Goal: Task Accomplishment & Management: Use online tool/utility

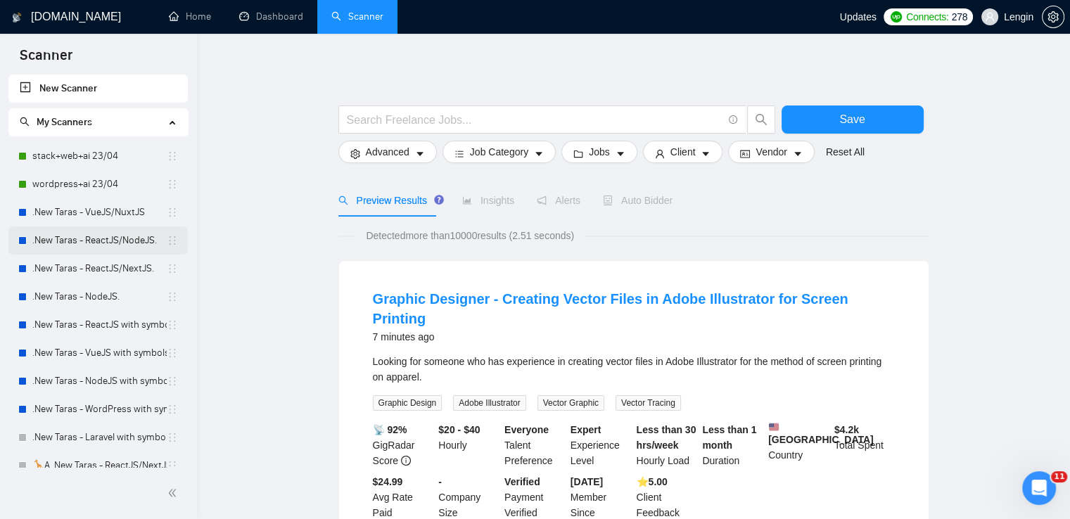
click at [101, 244] on link ".New Taras - ReactJS/NodeJS." at bounding box center [99, 241] width 134 height 28
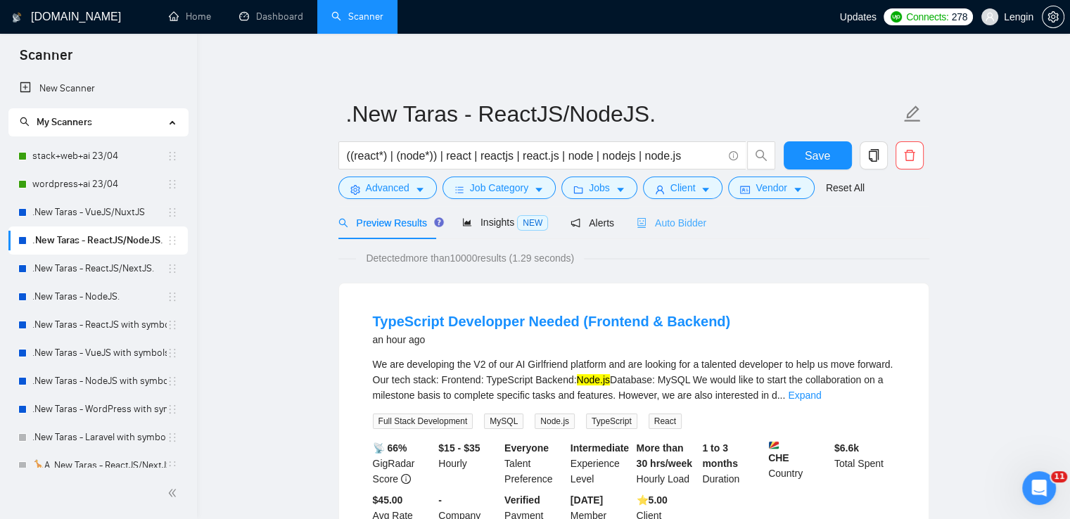
click at [676, 233] on div "Auto Bidder" at bounding box center [672, 222] width 70 height 33
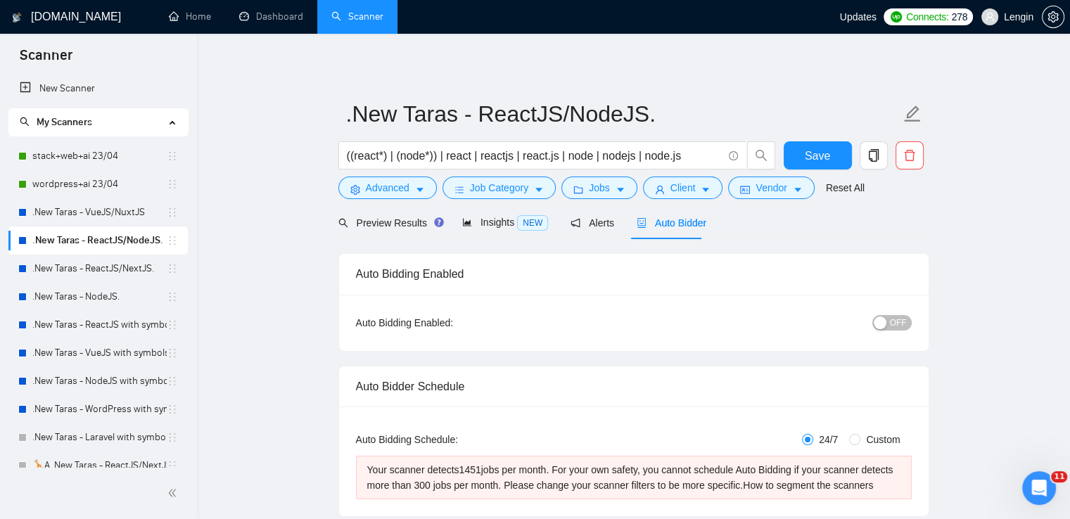
radio input "false"
radio input "true"
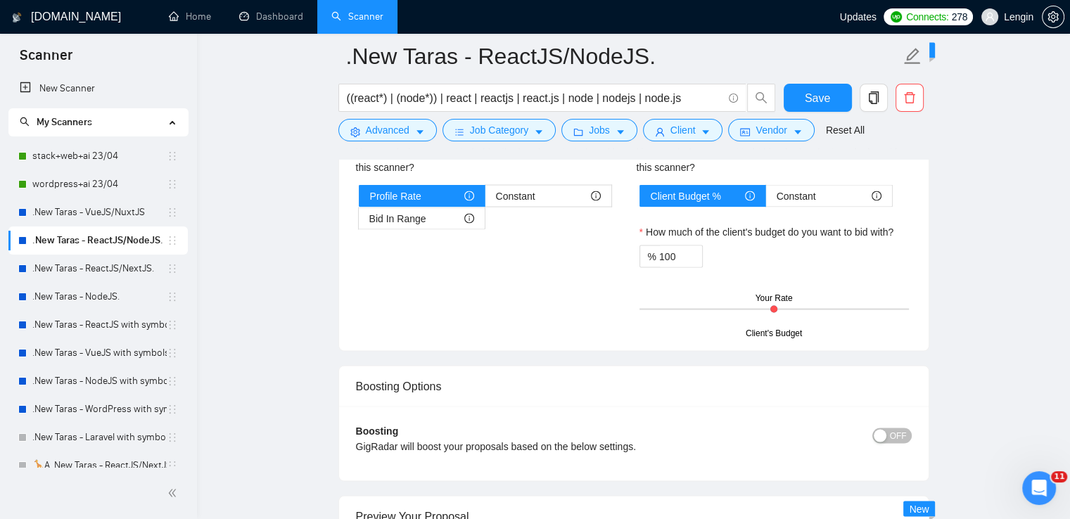
scroll to position [2939, 0]
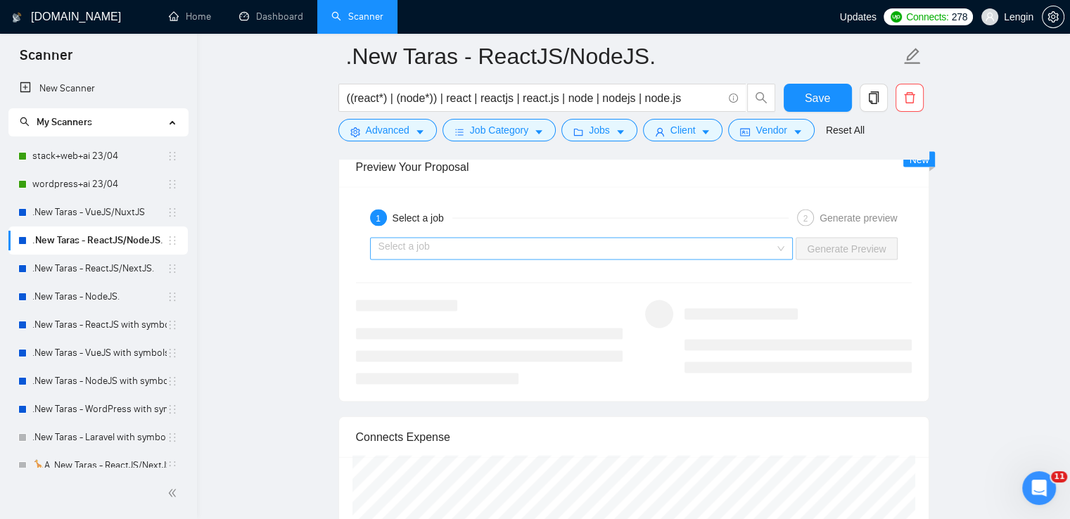
click at [779, 243] on div "Select a job" at bounding box center [582, 249] width 424 height 23
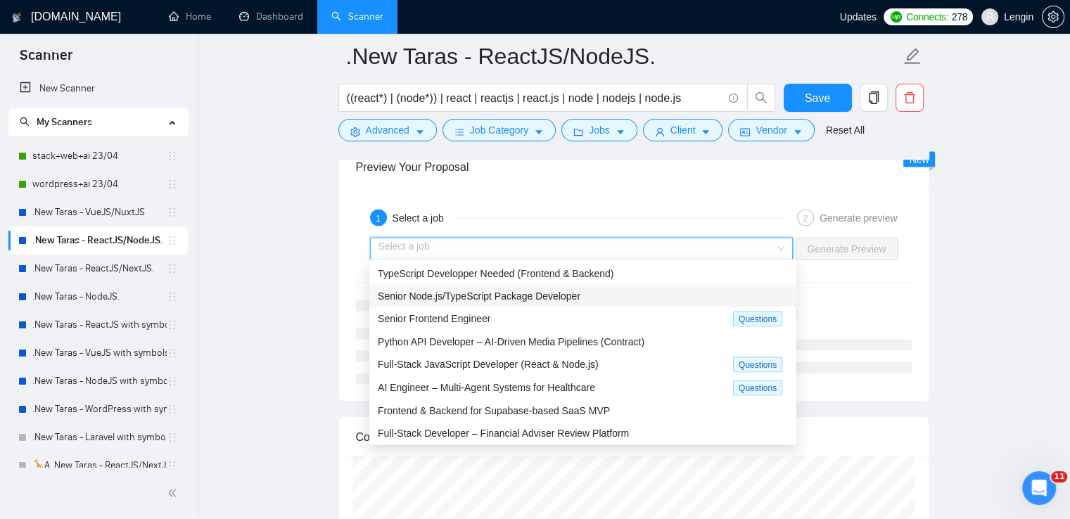
click at [574, 294] on span "Senior Node.js/TypeScript Package Developer" at bounding box center [479, 296] width 203 height 11
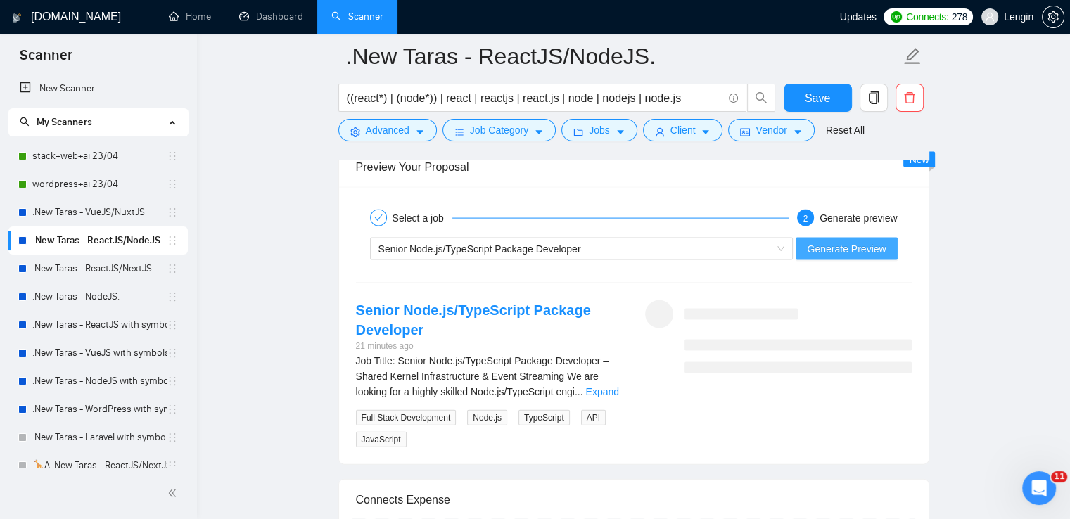
click at [847, 241] on span "Generate Preview" at bounding box center [846, 248] width 79 height 15
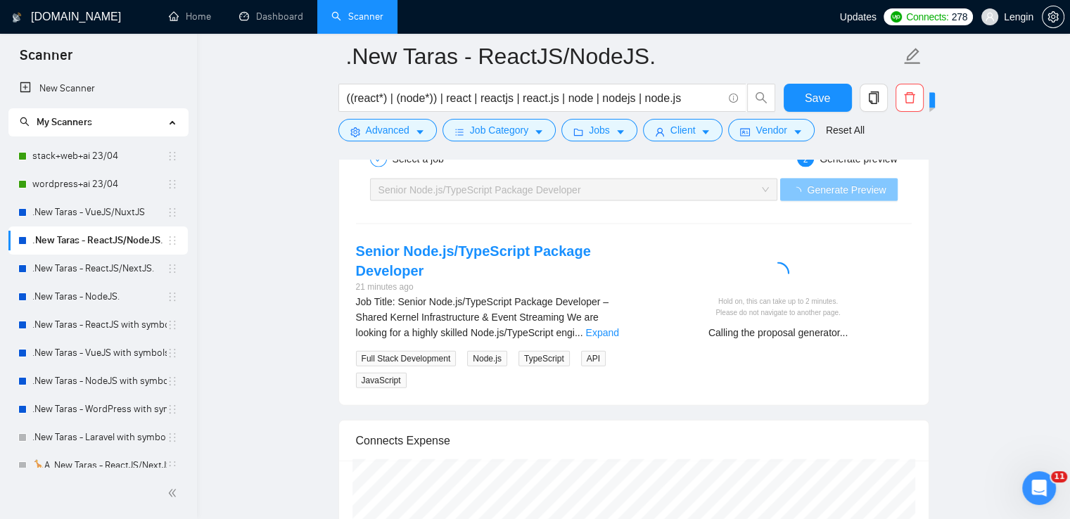
scroll to position [3009, 0]
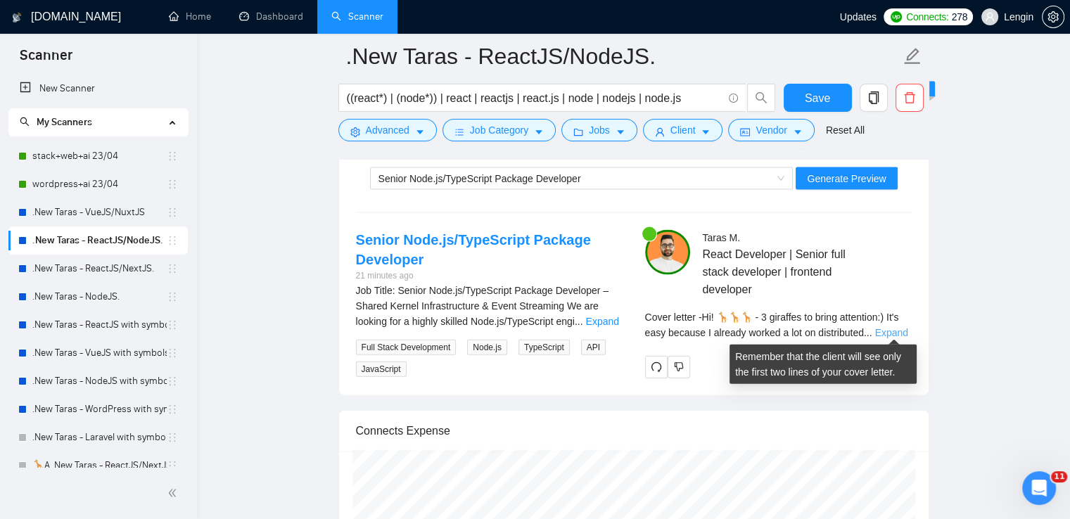
click at [895, 327] on link "Expand" at bounding box center [891, 332] width 33 height 11
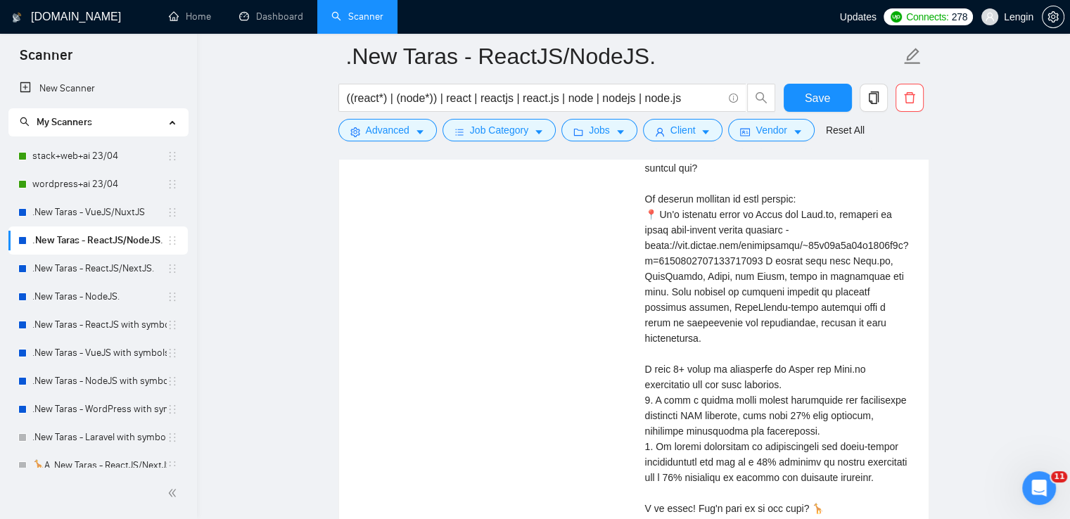
scroll to position [3249, 0]
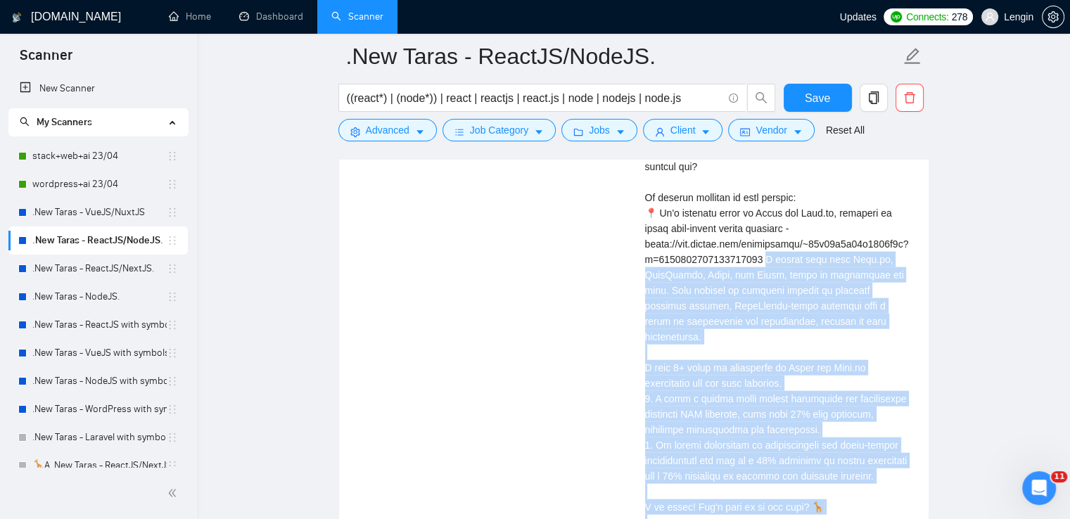
drag, startPoint x: 765, startPoint y: 246, endPoint x: 716, endPoint y: 499, distance: 258.1
click at [716, 499] on div "Cover letter" at bounding box center [778, 314] width 267 height 464
copy div "rked here with Node.js, TypeScript, [PERSON_NAME], and [PERSON_NAME], which is …"
click at [142, 270] on link ".New Taras - ReactJS/NextJS." at bounding box center [99, 269] width 134 height 28
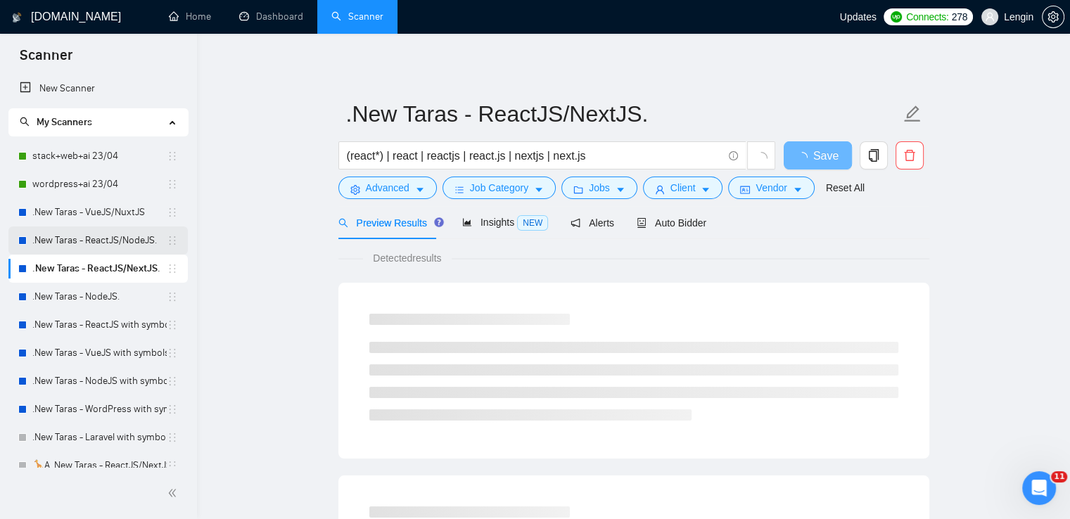
click at [108, 248] on link ".New Taras - ReactJS/NodeJS." at bounding box center [99, 241] width 134 height 28
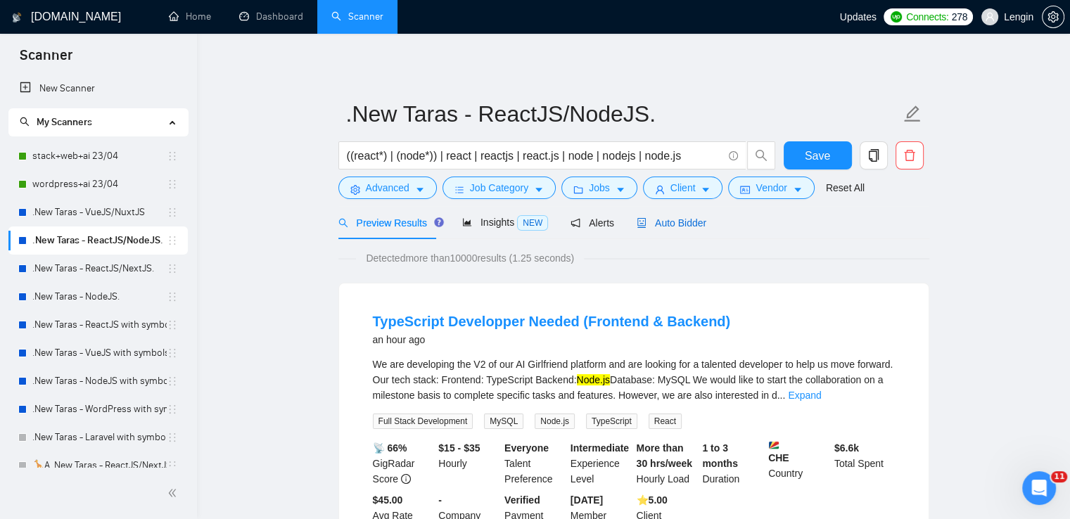
click at [691, 225] on span "Auto Bidder" at bounding box center [672, 222] width 70 height 11
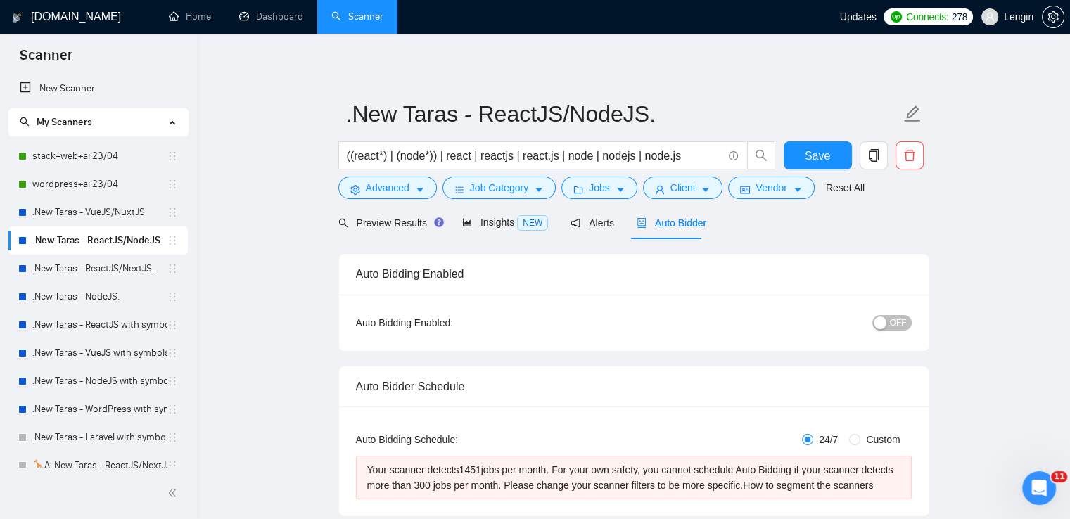
radio input "false"
radio input "true"
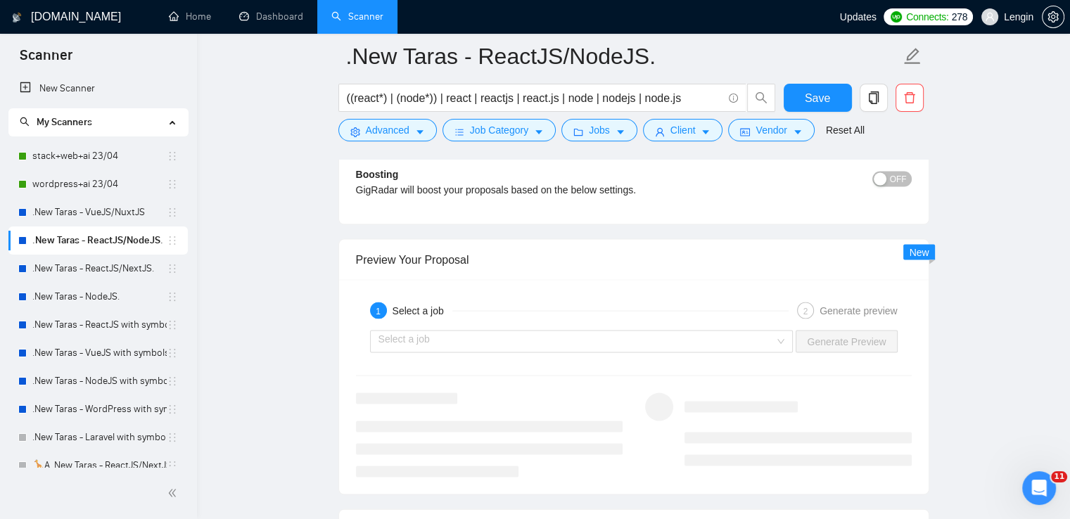
scroll to position [2854, 0]
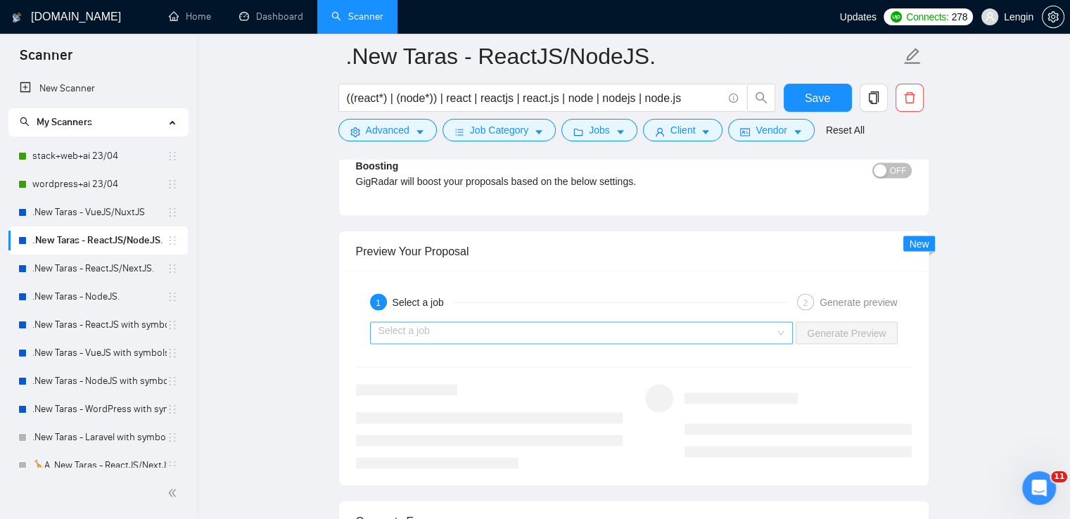
click at [785, 329] on div "Select a job" at bounding box center [582, 333] width 424 height 23
